Goal: Task Accomplishment & Management: Manage account settings

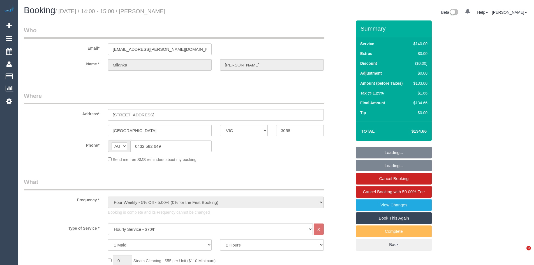
select select "VIC"
select select "object:1627"
select select "number:29"
select select "number:14"
select select "number:19"
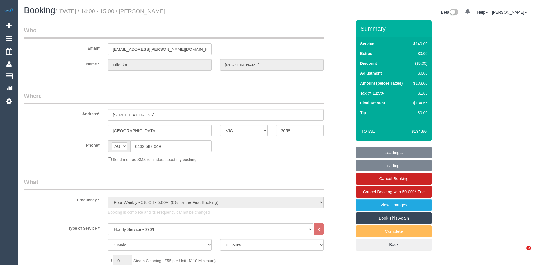
select select "number:24"
select select "number:33"
select select "number:12"
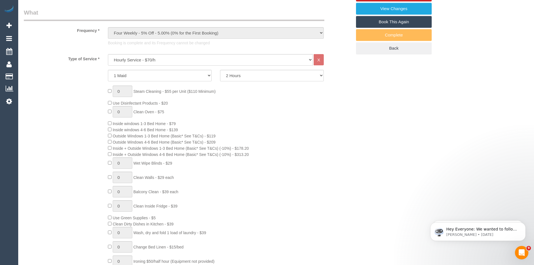
scroll to position [280, 0]
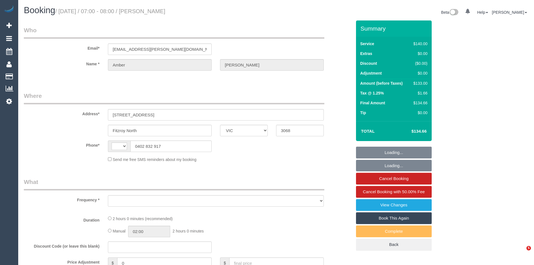
select select "VIC"
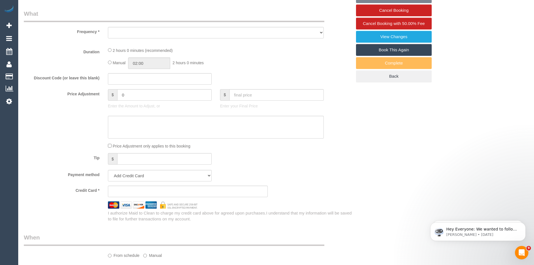
select select "string:AU"
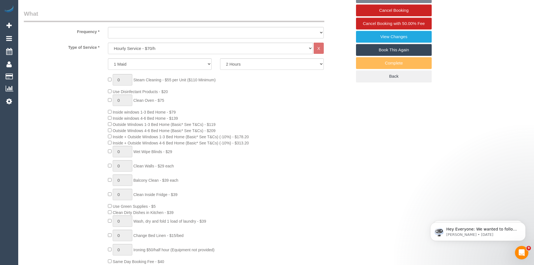
select select "object:717"
select select "string:stripe-pm_1P1be12GScqysDRVLUvB8jRN"
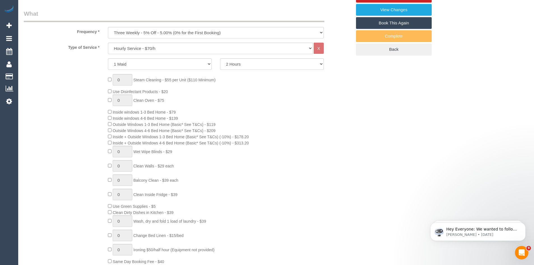
select select "object:738"
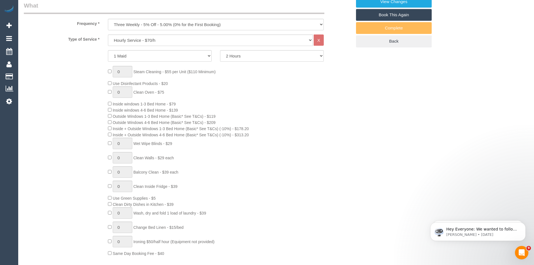
select select "number:28"
select select "number:14"
select select "number:19"
select select "number:24"
select select "number:34"
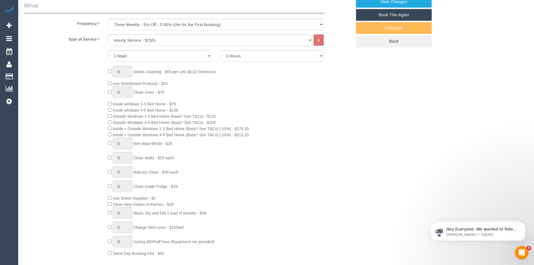
select select "number:13"
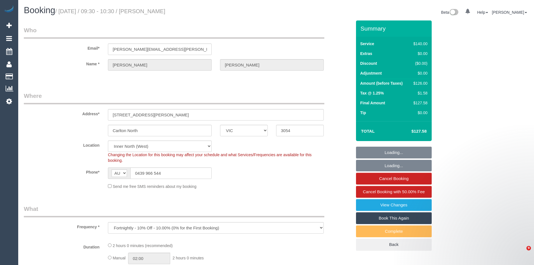
select select "VIC"
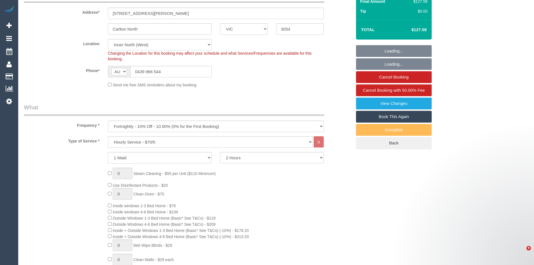
select select "number:27"
select select "number:14"
select select "number:19"
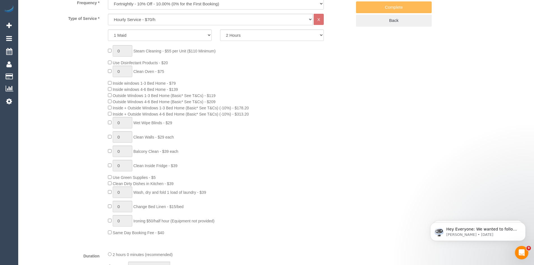
scroll to position [224, 0]
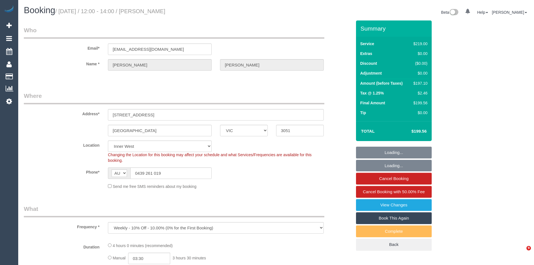
select select "VIC"
select select "number:27"
select select "number:14"
select select "number:19"
select select "number:36"
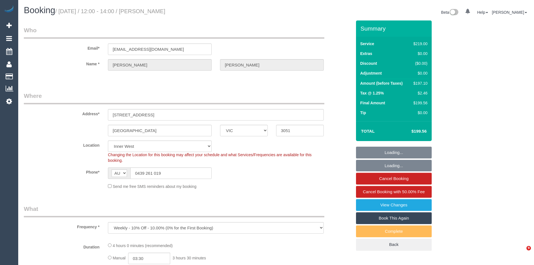
select select "number:35"
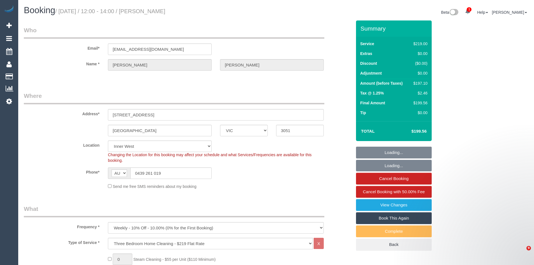
select select "object:836"
select select "26471"
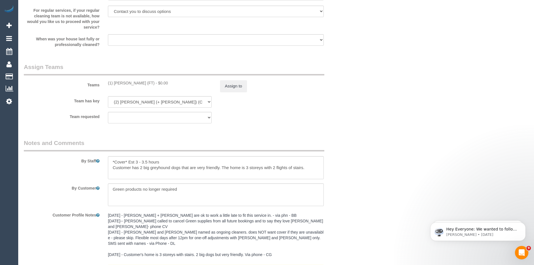
scroll to position [841, 0]
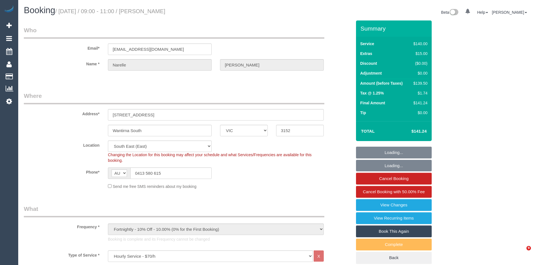
select select "VIC"
select select "string:stripe-pm_1RHEqW2GScqysDRVAbk7bXHK"
select select "number:30"
select select "number:14"
select select "number:19"
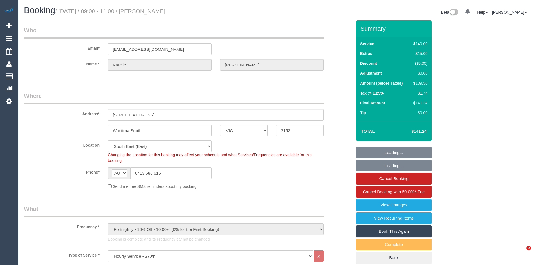
select select "number:22"
select select "number:12"
select select "object:1431"
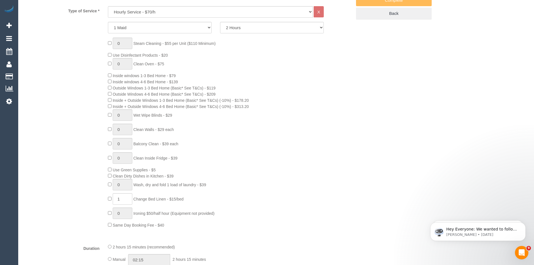
scroll to position [252, 0]
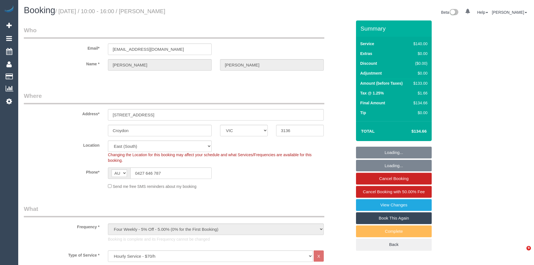
select select "VIC"
select select "number:32"
select select "number:15"
select select "number:34"
select select "object:1372"
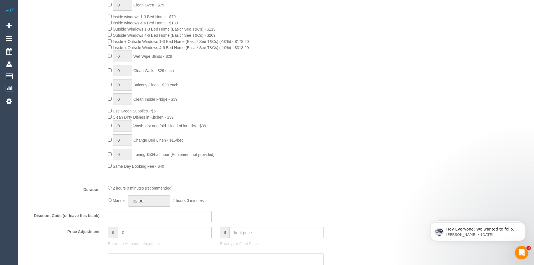
scroll to position [308, 0]
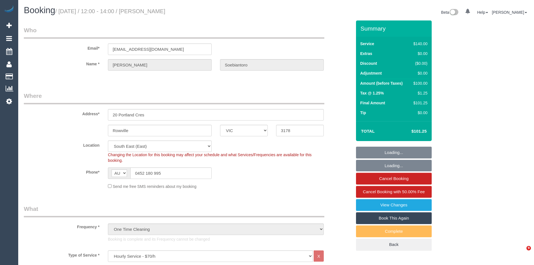
select select "VIC"
select select "number:27"
select select "number:14"
select select "number:19"
select select "number:23"
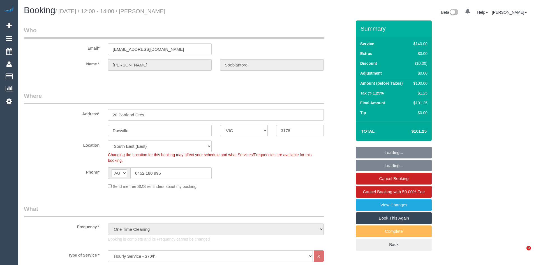
select select "number:35"
select select "number:13"
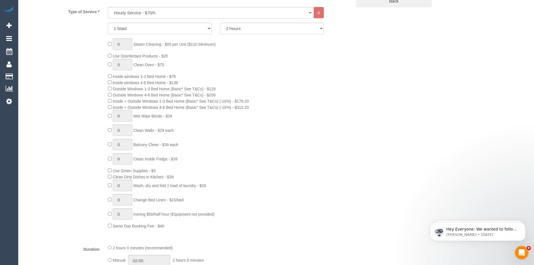
scroll to position [252, 0]
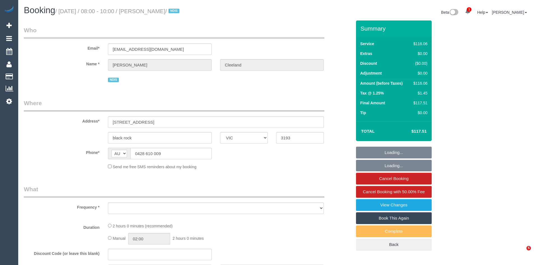
select select "VIC"
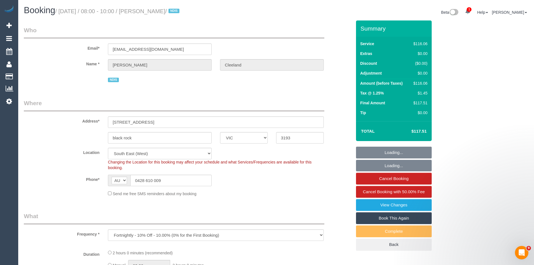
select select "object:541"
select select "number:27"
select select "number:14"
select select "number:18"
select select "number:22"
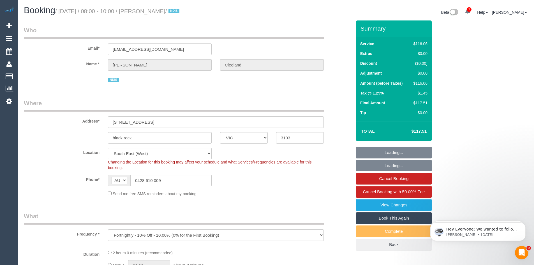
select select "number:33"
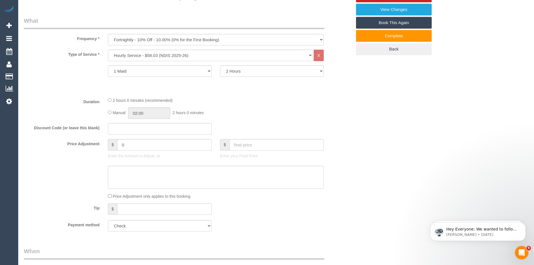
scroll to position [196, 0]
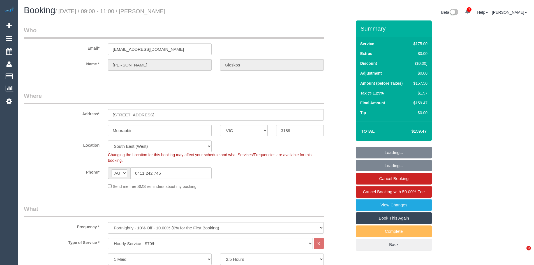
select select "VIC"
select select "150"
select select "number:28"
select select "number:14"
select select "number:19"
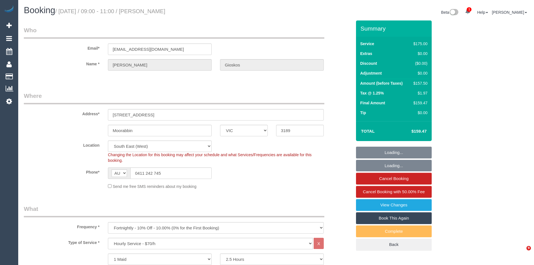
select select "number:25"
select select "number:34"
select select "number:13"
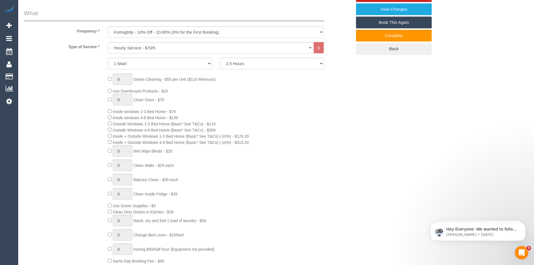
scroll to position [196, 0]
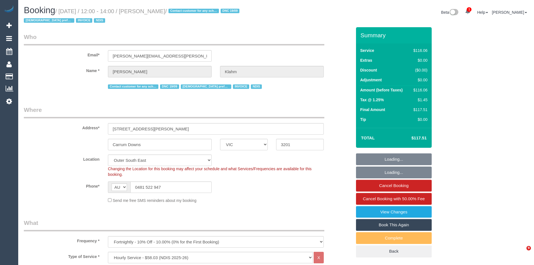
select select "VIC"
select select "number:28"
select select "number:14"
select select "number:19"
select select "number:36"
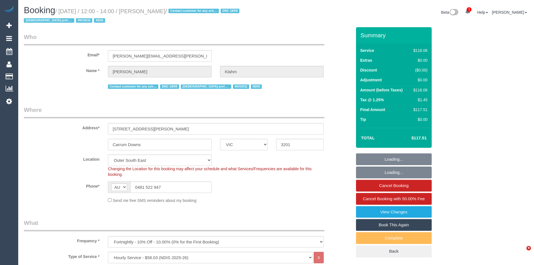
select select "number:35"
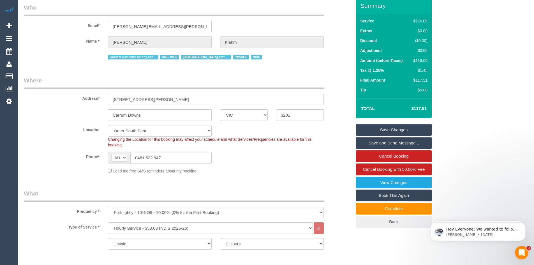
scroll to position [196, 0]
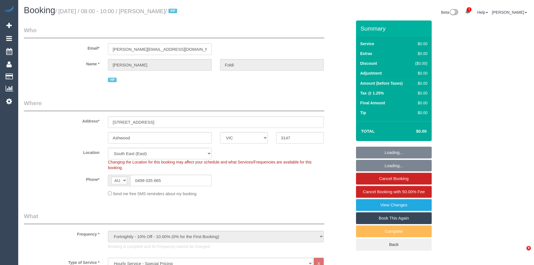
select select "VIC"
select select "120"
select select "number:28"
select select "number:14"
select select "number:19"
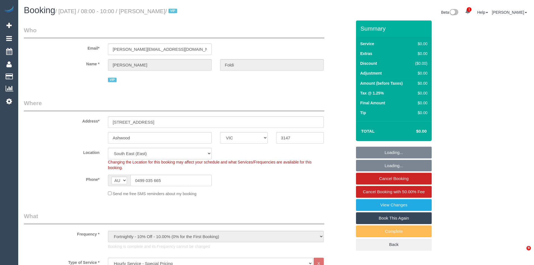
select select "number:36"
select select "number:35"
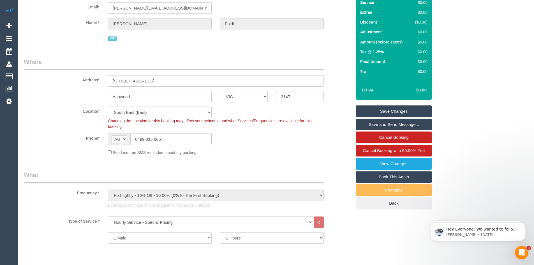
scroll to position [196, 0]
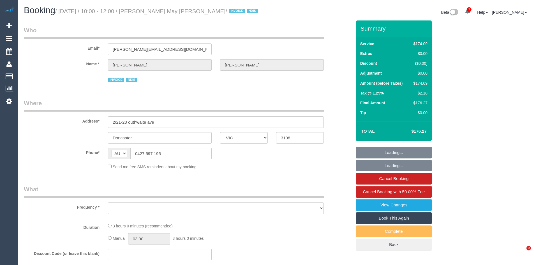
select select "VIC"
select select "object:775"
select select "180"
select select "number:28"
select select "number:14"
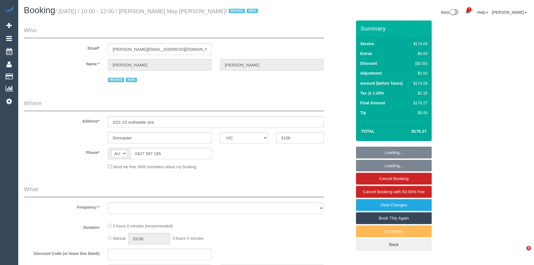
select select "number:18"
select select "number:36"
select select "number:33"
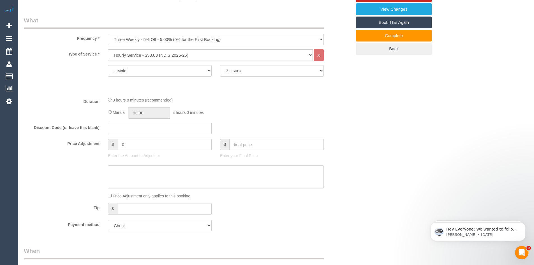
scroll to position [196, 0]
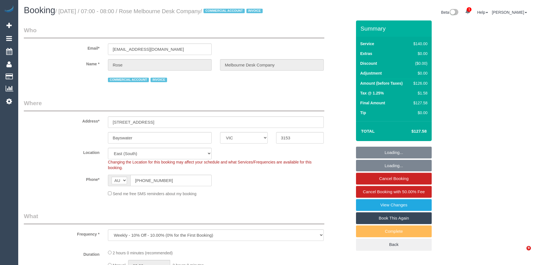
select select "VIC"
select select "number:28"
select select "number:14"
select select "number:18"
select select "number:22"
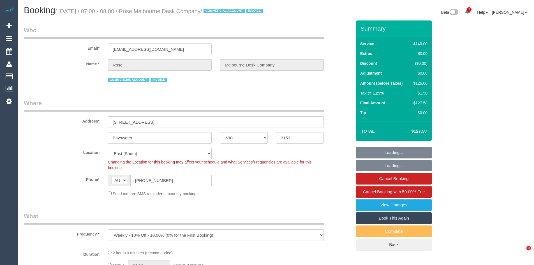
select select "number:35"
select select "number:11"
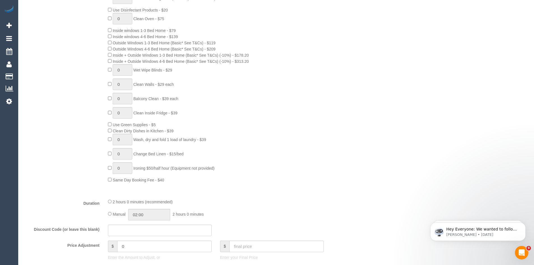
scroll to position [308, 0]
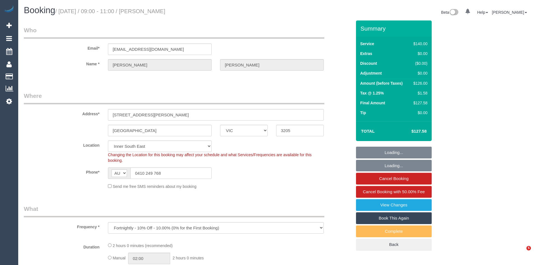
select select "VIC"
select select "string:stripe-pm_1Qn7Hz2GScqysDRV3HEvvV9j"
select select "object:724"
select select "number:28"
select select "number:15"
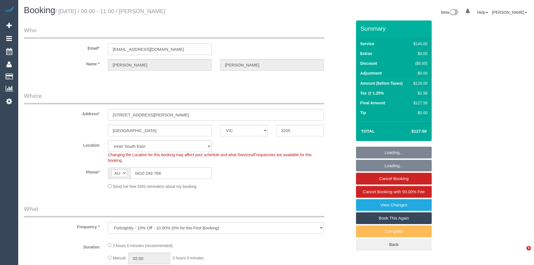
select select "number:18"
select select "number:22"
select select "number:26"
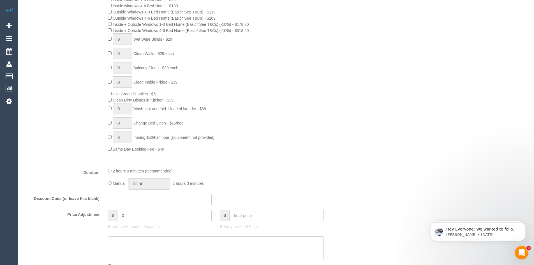
scroll to position [308, 0]
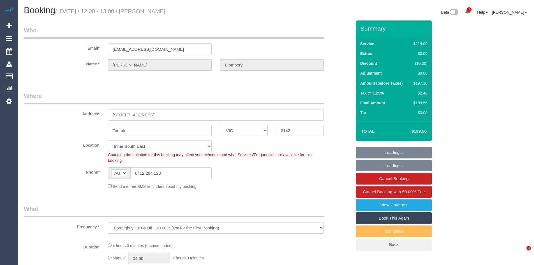
select select "VIC"
select select "string:stripe-pm_1PEhNY2GScqysDRVa9HO6bZy"
select select "number:28"
select select "number:14"
select select "number:19"
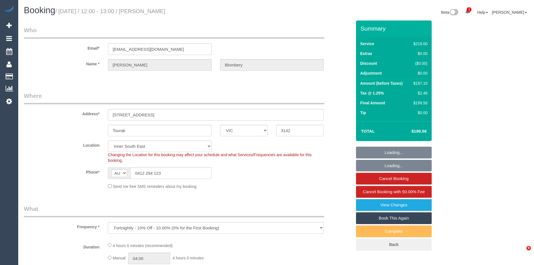
select select "number:22"
select select "number:13"
select select "object:694"
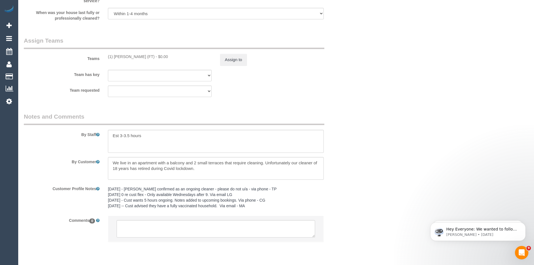
scroll to position [874, 0]
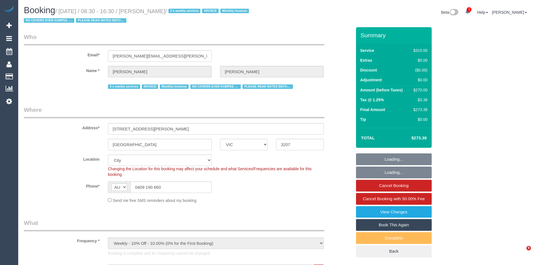
select select "VIC"
select select "270"
select select "23690"
select select "number:27"
select select "number:35"
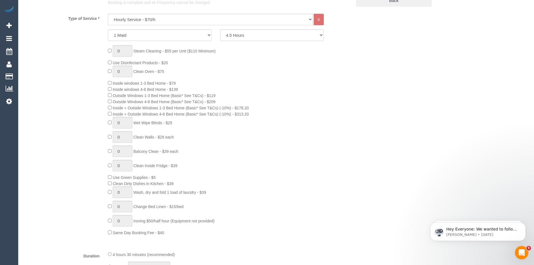
scroll to position [252, 0]
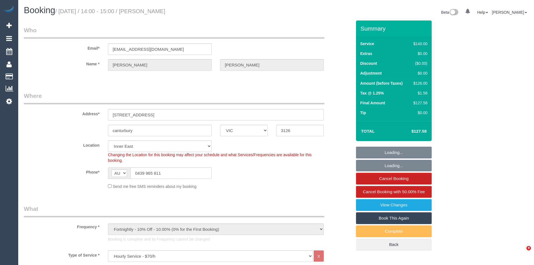
select select "VIC"
select select "string:stripe-pm_1OmnCH2GScqysDRVPWY9hCrY"
select select "number:28"
select select "number:14"
select select "number:19"
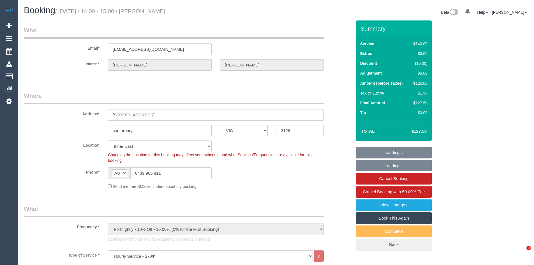
select select "number:22"
select select "number:12"
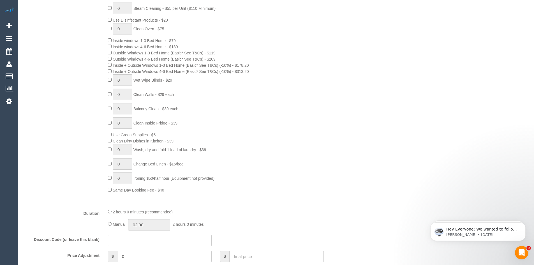
scroll to position [280, 0]
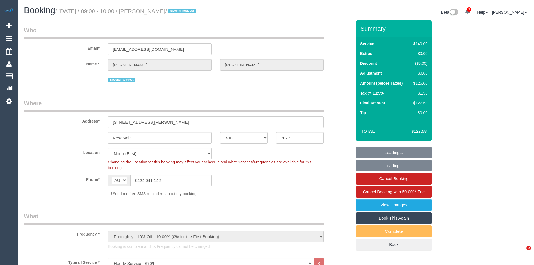
select select "VIC"
select select "number:27"
select select "number:16"
select select "number:18"
select select "number:22"
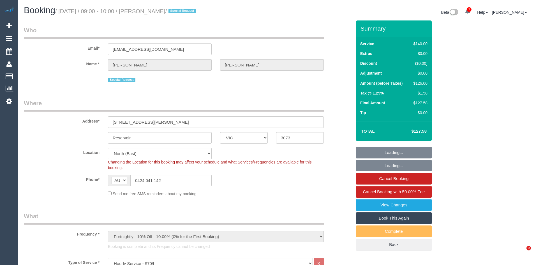
select select "number:34"
select select "number:12"
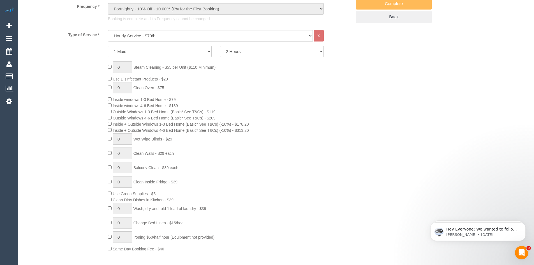
scroll to position [224, 0]
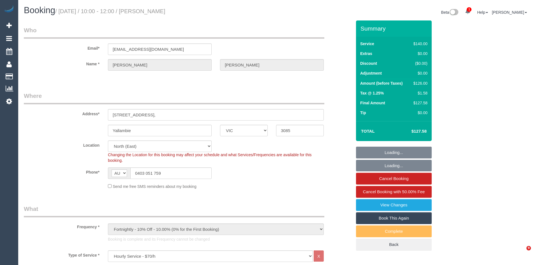
select select "VIC"
select select "number:28"
select select "number:14"
select select "number:19"
select select "number:24"
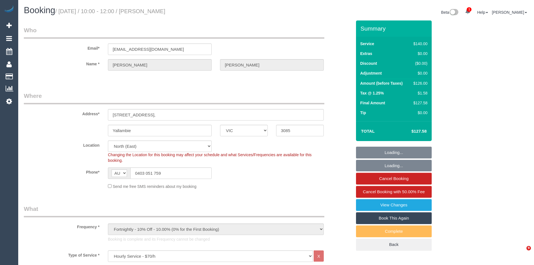
select select "number:34"
select select "number:26"
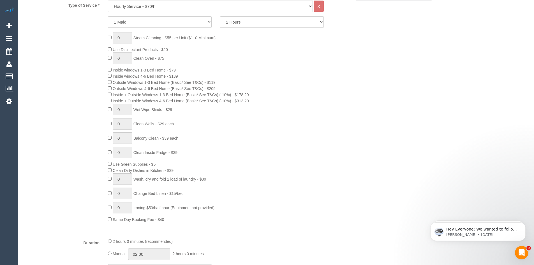
scroll to position [252, 0]
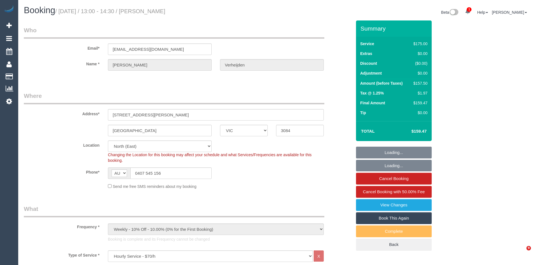
select select "VIC"
select select "150"
select select "number:28"
select select "number:16"
select select "number:19"
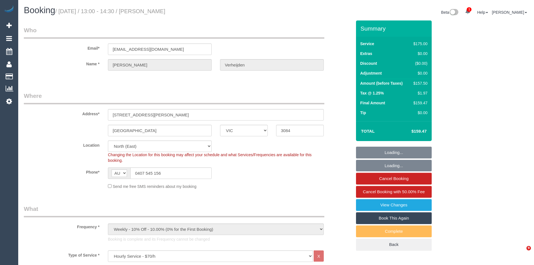
select select "number:22"
select select "number:33"
select select "number:11"
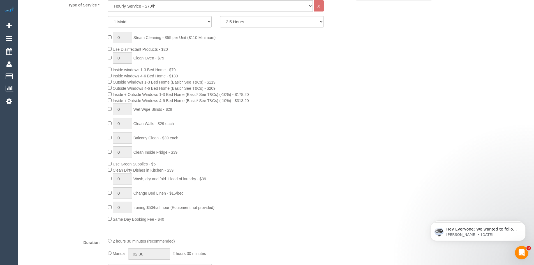
scroll to position [252, 0]
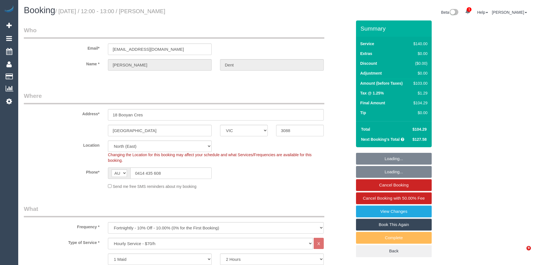
select select "VIC"
select select "string:stripe-pm_1Mfgqy2GScqysDRVkiZHir9q"
select select "number:27"
select select "number:14"
select select "number:19"
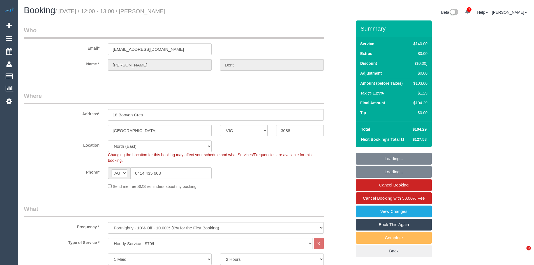
select select "number:25"
select select "number:35"
select select "number:13"
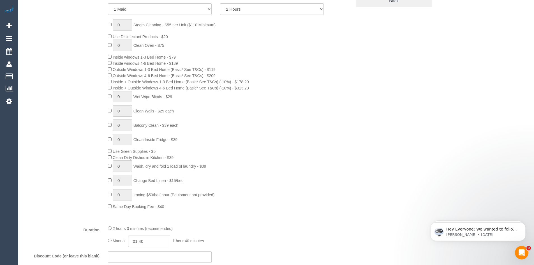
scroll to position [252, 0]
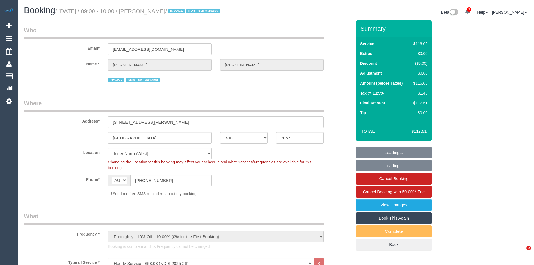
select select "VIC"
select select "number:28"
select select "number:14"
select select "number:19"
select select "number:34"
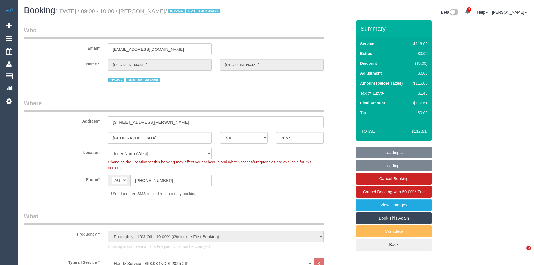
select select "object:1633"
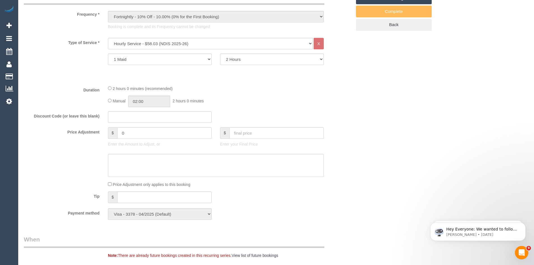
scroll to position [224, 0]
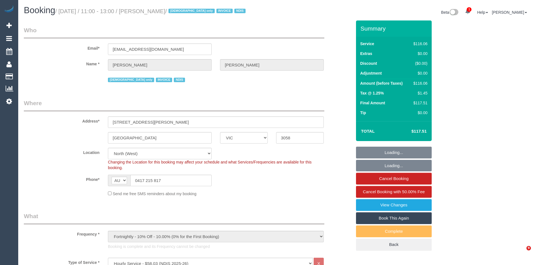
select select "VIC"
select select "number:28"
select select "number:14"
select select "number:19"
select select "number:22"
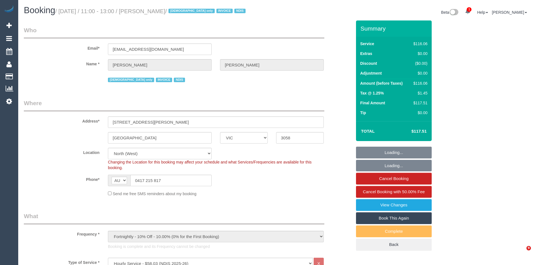
select select "number:35"
select select "object:763"
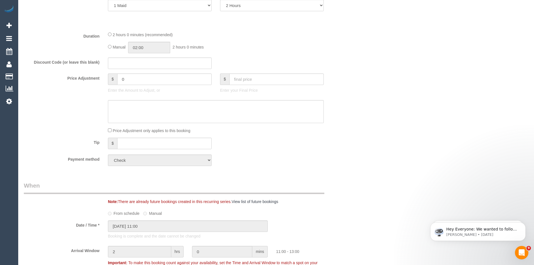
scroll to position [280, 0]
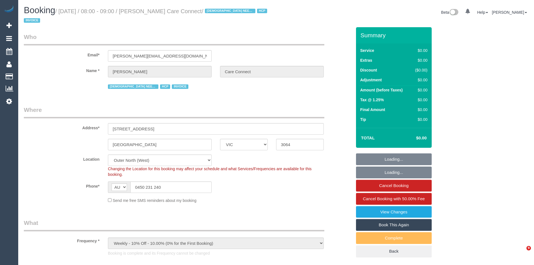
select select "VIC"
select select "object:1173"
select select "180"
select select "number:28"
select select "number:14"
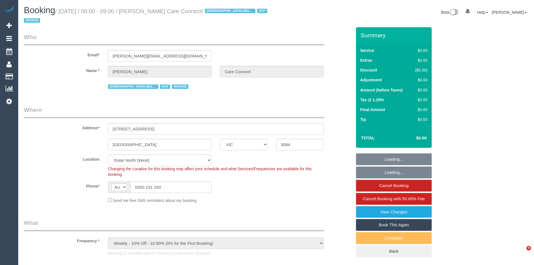
select select "number:19"
select select "number:25"
select select "number:35"
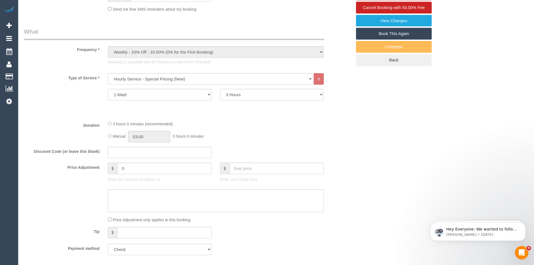
scroll to position [196, 0]
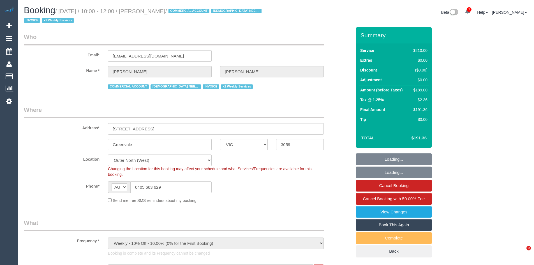
select select "VIC"
select select "180"
select select "string:check"
select select "number:27"
select select "number:15"
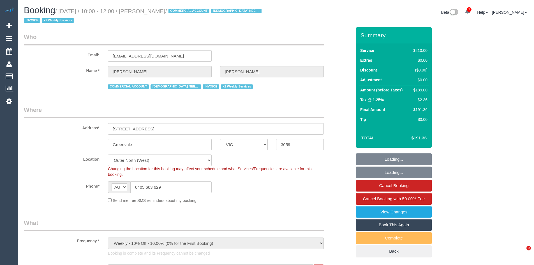
select select "number:19"
select select "number:36"
select select "number:34"
select select "number:11"
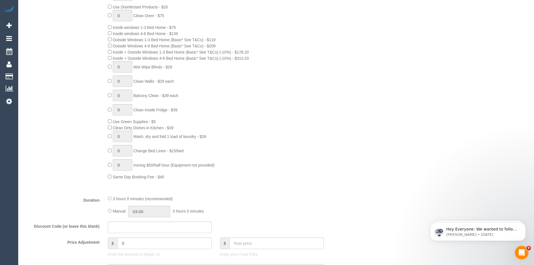
scroll to position [308, 0]
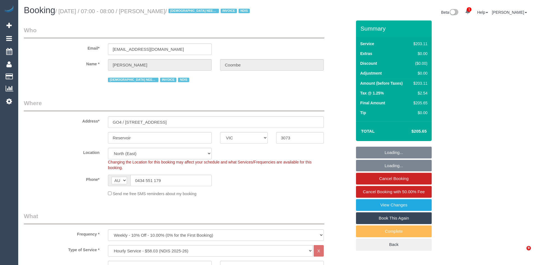
select select "VIC"
select select "210"
select select "number:29"
select select "number:14"
select select "number:19"
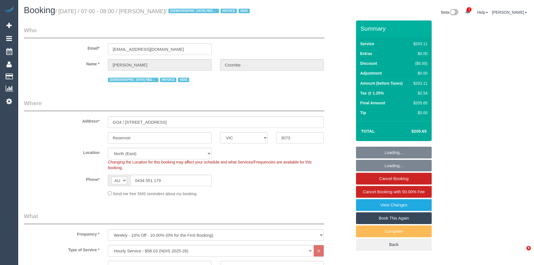
select select "number:22"
select select "number:35"
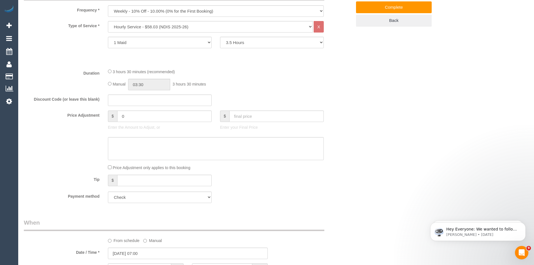
scroll to position [224, 0]
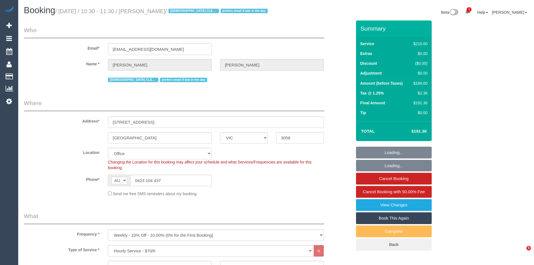
select select "VIC"
select select "180"
select select "number:29"
select select "number:34"
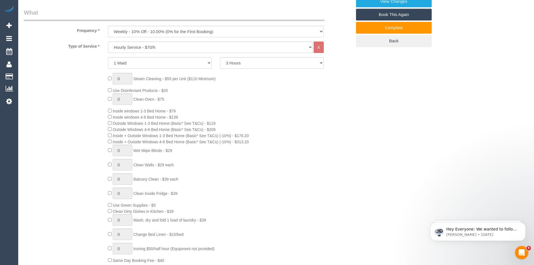
scroll to position [224, 0]
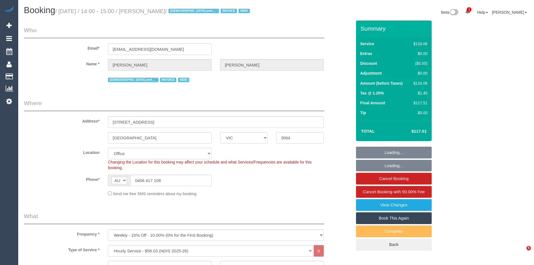
select select "VIC"
select select "number:30"
select select "number:14"
select select "number:19"
select select "number:22"
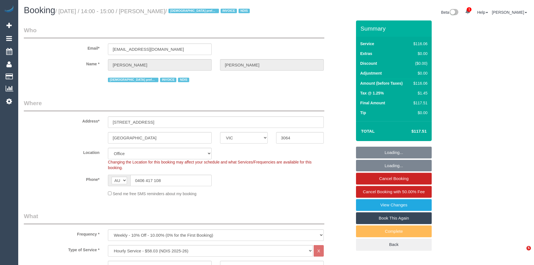
select select "number:34"
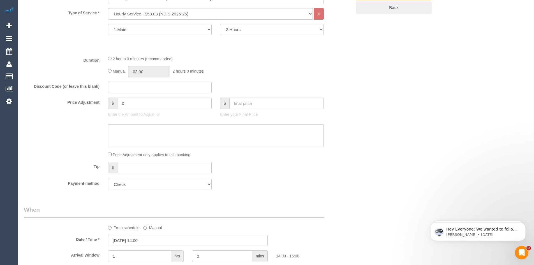
scroll to position [252, 0]
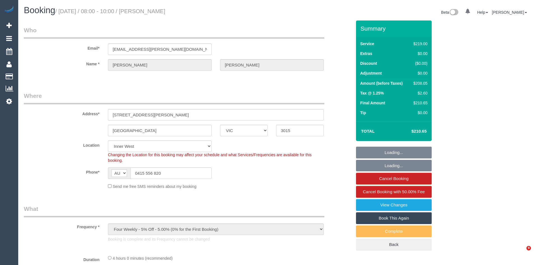
select select "VIC"
select select "object:680"
select select "string:stripe-pm_1LVooF2GScqysDRVgZ9Q9g4w"
select select "number:27"
select select "number:14"
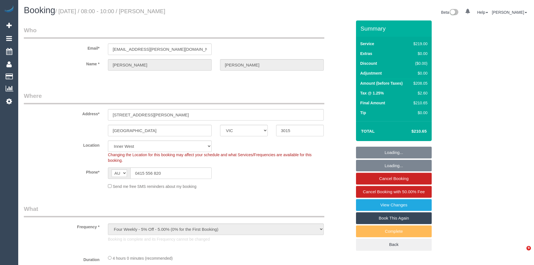
select select "number:19"
select select "number:22"
select select "number:13"
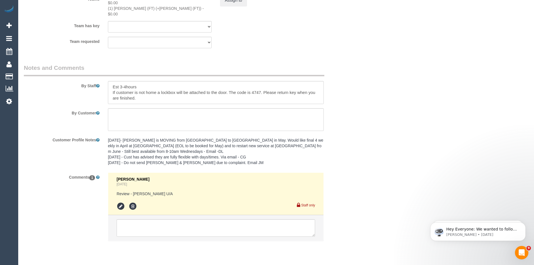
scroll to position [949, 0]
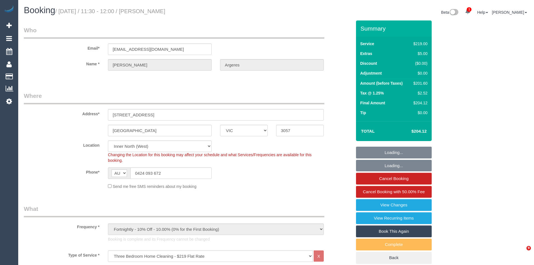
select select "VIC"
select select "number:32"
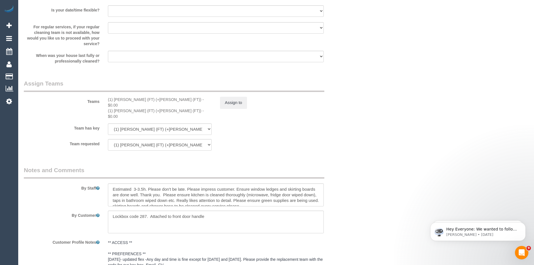
scroll to position [981, 0]
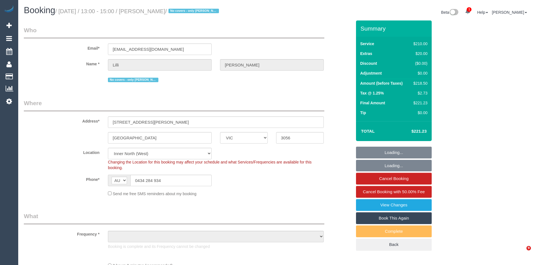
select select "VIC"
select select "string:stripe-pm_1PZXrg2GScqysDRVZDATDAKY"
select select "number:30"
select select "number:14"
select select "number:19"
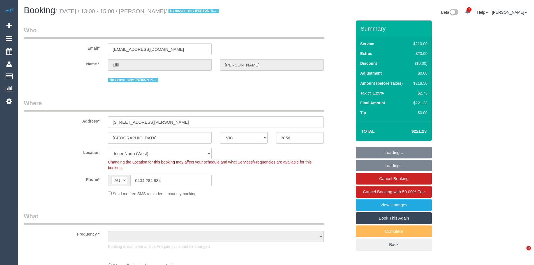
select select "number:25"
select select "number:34"
select select "number:13"
select select "object:1734"
select select "180"
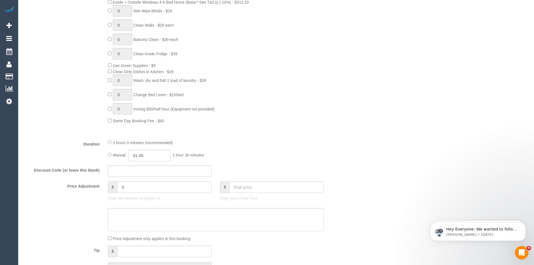
scroll to position [364, 0]
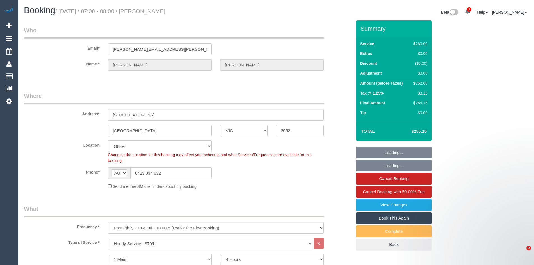
select select "VIC"
select select "240"
select select "number:29"
select select "number:14"
select select "number:19"
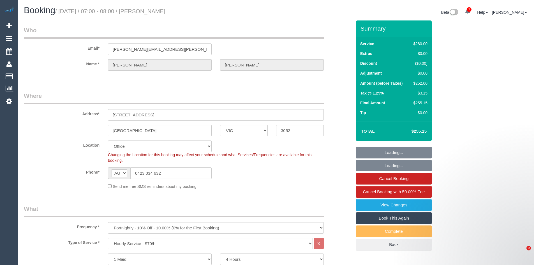
select select "number:22"
select select "number:34"
select select "number:12"
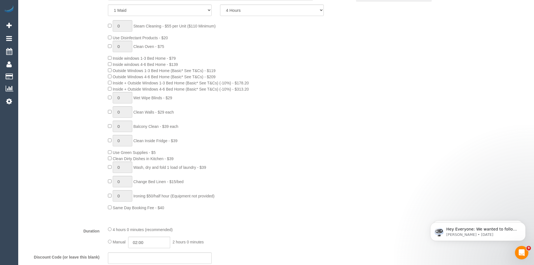
scroll to position [252, 0]
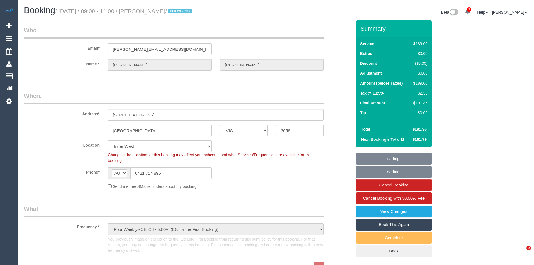
select select "VIC"
select select "string:stripe-pm_1SDZ8u2GScqysDRVX4Ruxdko"
select select "number:29"
select select "number:14"
select select "number:19"
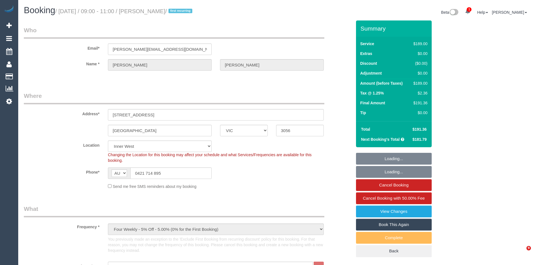
select select "number:22"
select select "number:34"
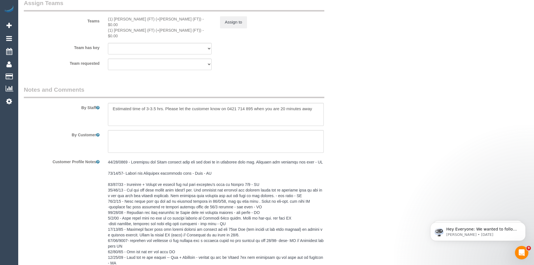
scroll to position [1009, 0]
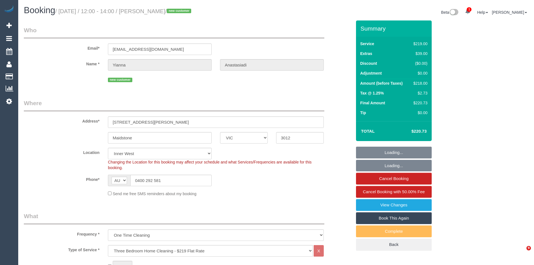
select select "VIC"
select select "number:28"
select select "number:14"
select select "number:18"
select select "number:25"
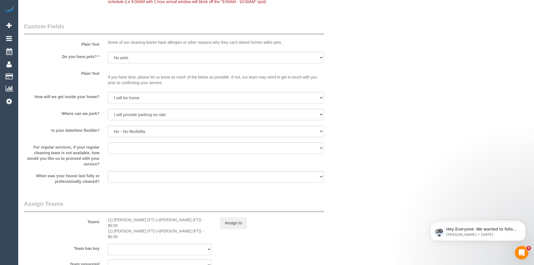
scroll to position [869, 0]
